Goal: Navigation & Orientation: Find specific page/section

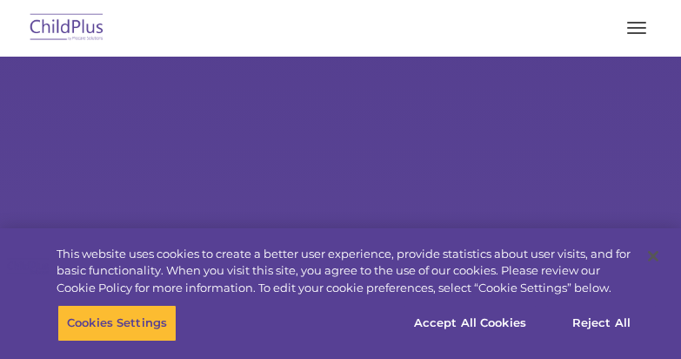
scroll to position [122, 0]
select select "MEDIUM"
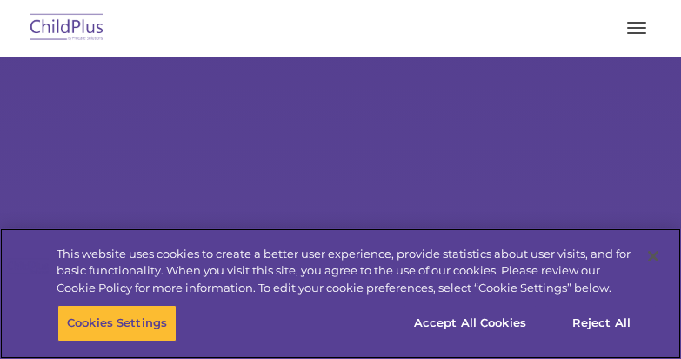
scroll to position [0, 0]
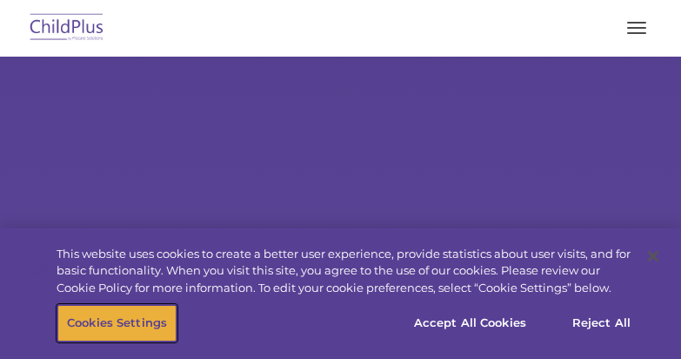
drag, startPoint x: 133, startPoint y: 315, endPoint x: 141, endPoint y: 305, distance: 12.4
click at [139, 311] on button "Cookies Settings" at bounding box center [116, 323] width 119 height 37
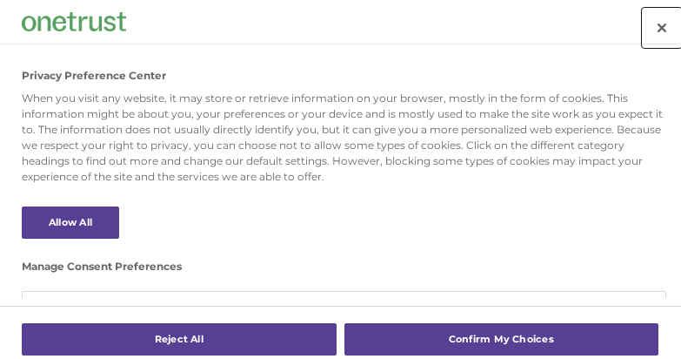
click at [659, 23] on button "Close" at bounding box center [662, 28] width 38 height 38
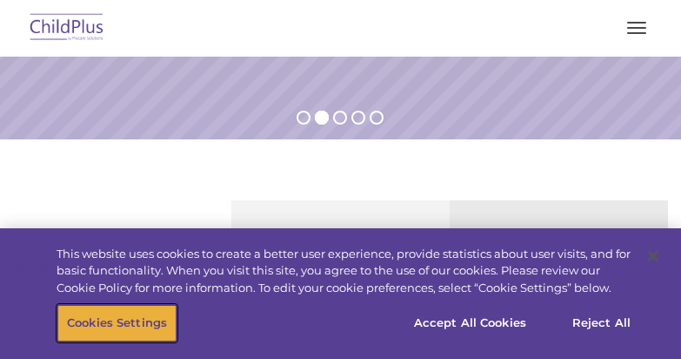
scroll to position [371, 0]
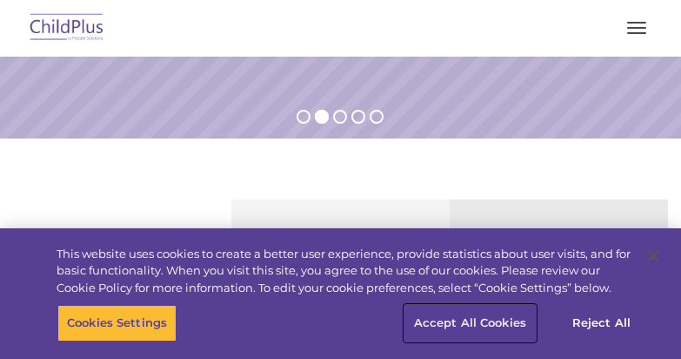
click at [500, 331] on button "Accept All Cookies" at bounding box center [470, 323] width 131 height 37
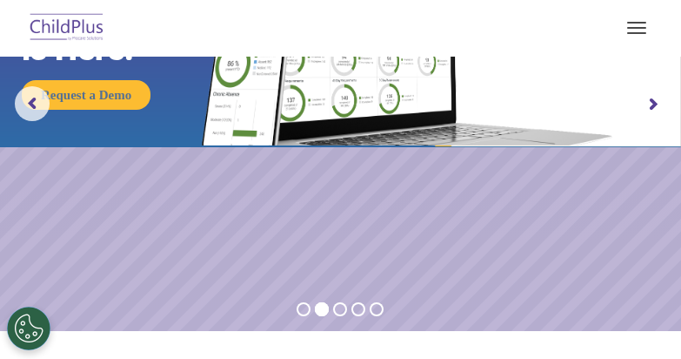
scroll to position [0, 0]
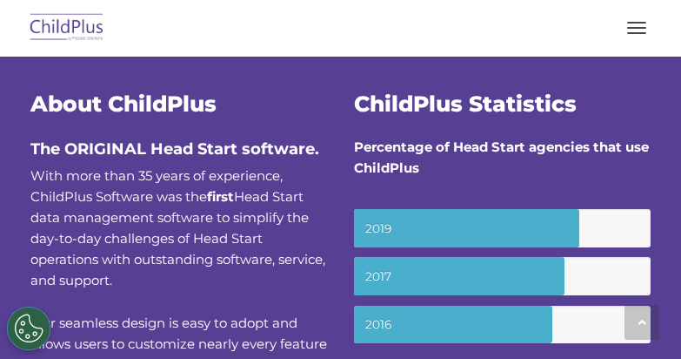
scroll to position [392, 0]
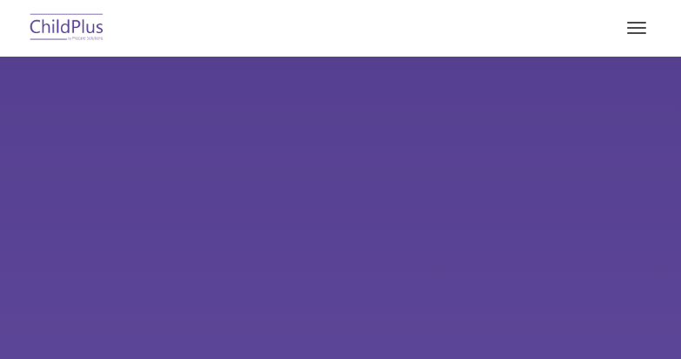
type input ""
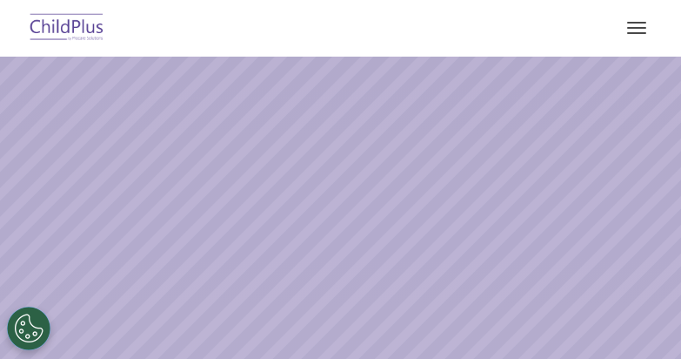
select select "MEDIUM"
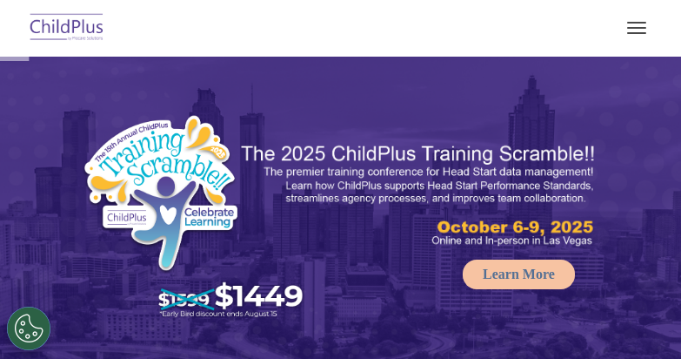
click at [641, 24] on button "button" at bounding box center [637, 28] width 37 height 28
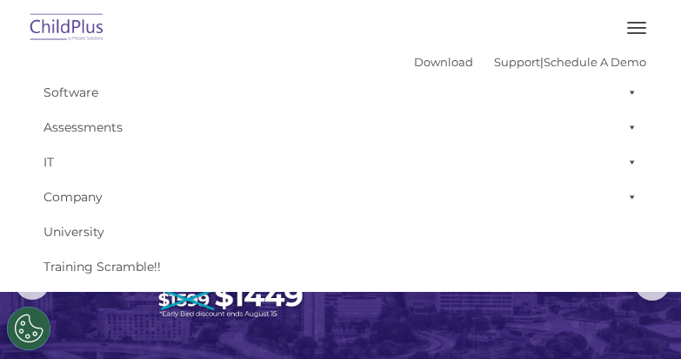
click at [421, 71] on div "Download Support | Schedule A Demo " at bounding box center [530, 62] width 232 height 26
click at [414, 58] on link "Download" at bounding box center [443, 62] width 59 height 14
